Goal: Go to known website: Access a specific website the user already knows

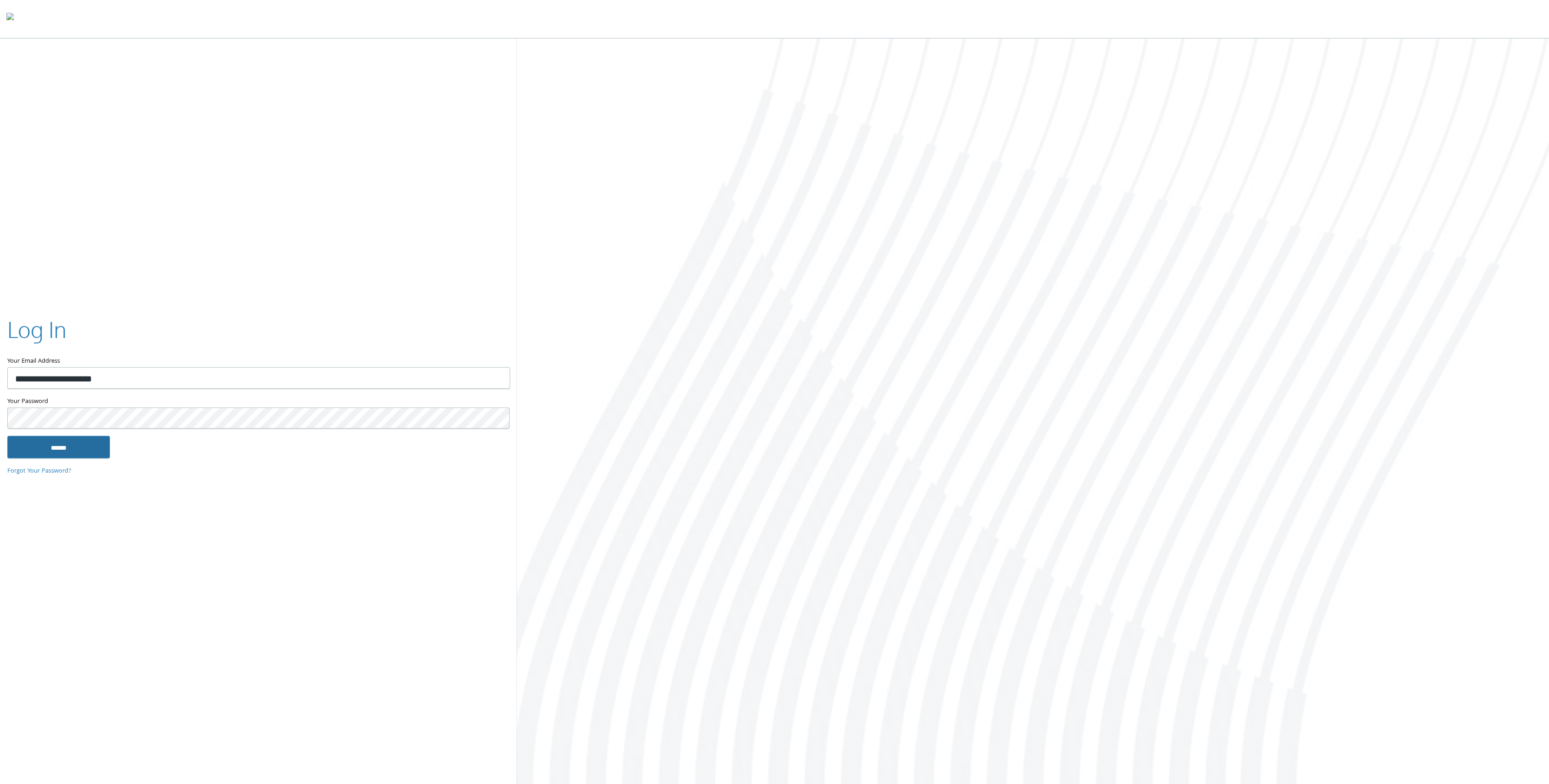
click at [101, 449] on input "******" at bounding box center [58, 447] width 103 height 22
